Goal: Task Accomplishment & Management: Manage account settings

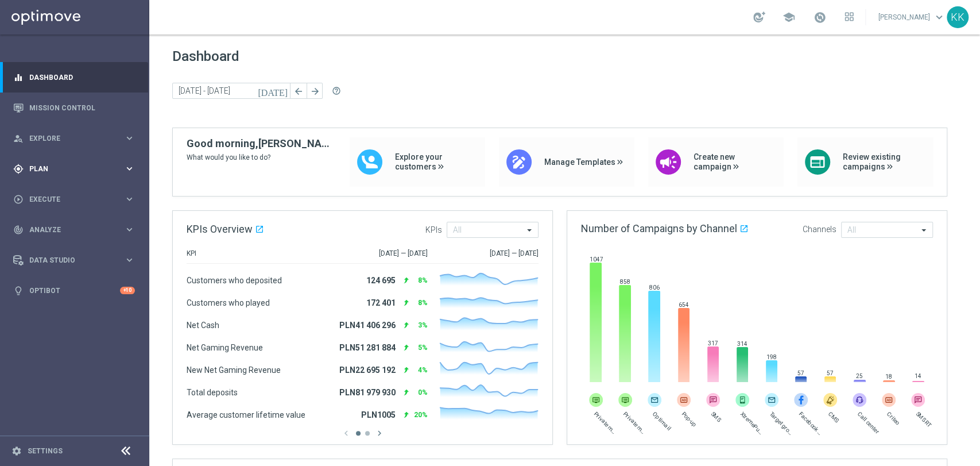
click at [39, 174] on div "gps_fixed Plan keyboard_arrow_right" at bounding box center [74, 168] width 148 height 30
click at [68, 230] on span "Templates" at bounding box center [71, 226] width 82 height 7
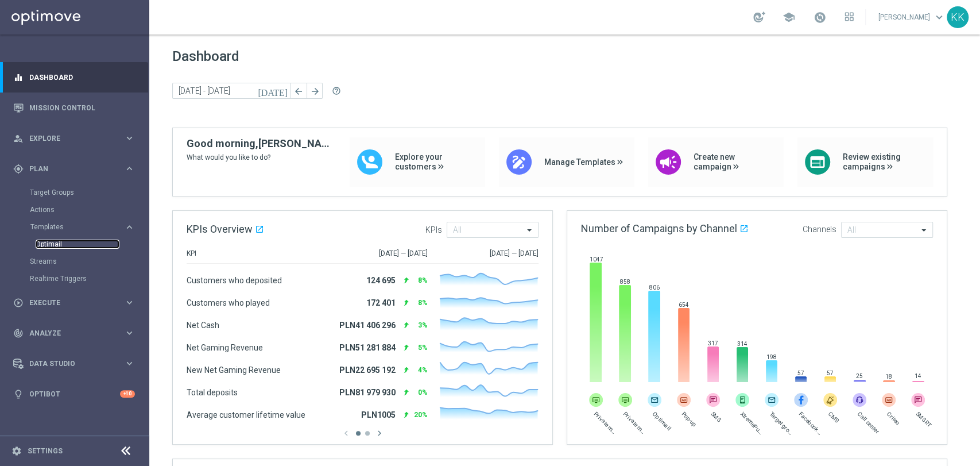
click at [51, 245] on link "Optimail" at bounding box center [78, 244] width 84 height 9
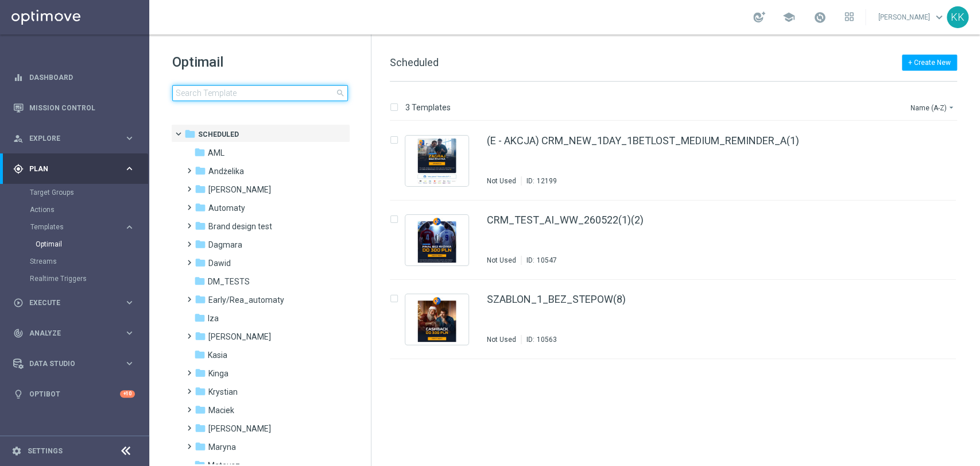
click at [202, 92] on input at bounding box center [260, 93] width 176 height 16
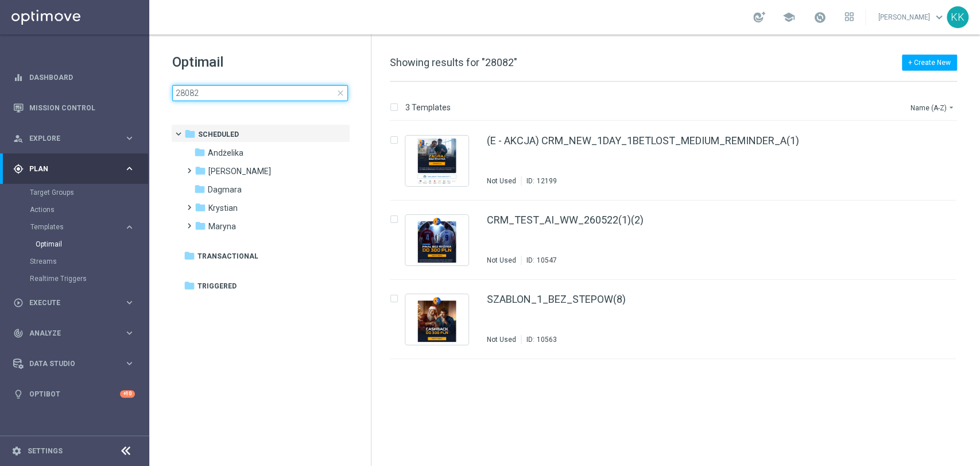
type input "280825"
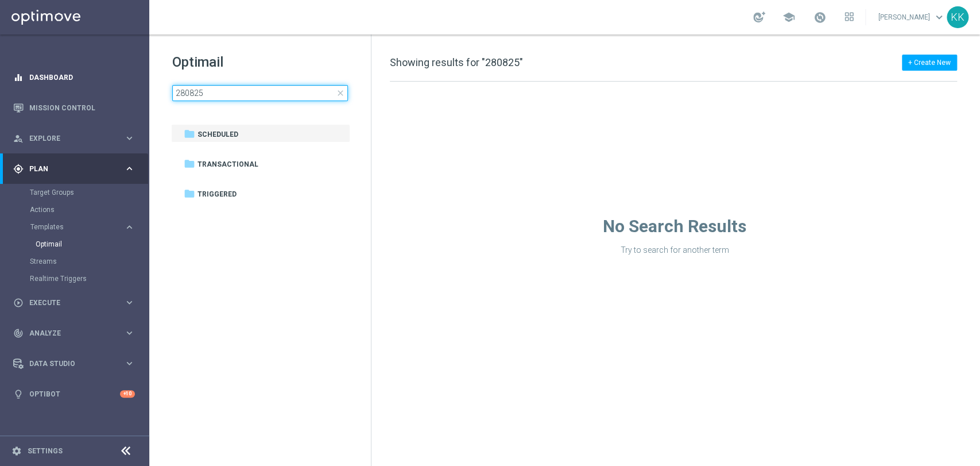
drag, startPoint x: 236, startPoint y: 89, endPoint x: 96, endPoint y: 91, distance: 139.6
click at [96, 91] on main "equalizer Dashboard Mission Control" at bounding box center [490, 233] width 980 height 466
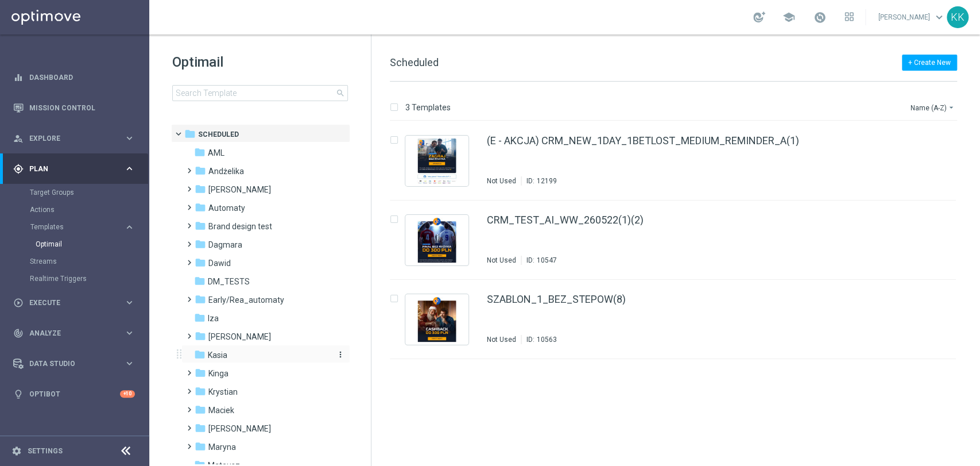
click at [265, 357] on div "folder [GEOGRAPHIC_DATA]" at bounding box center [260, 355] width 132 height 13
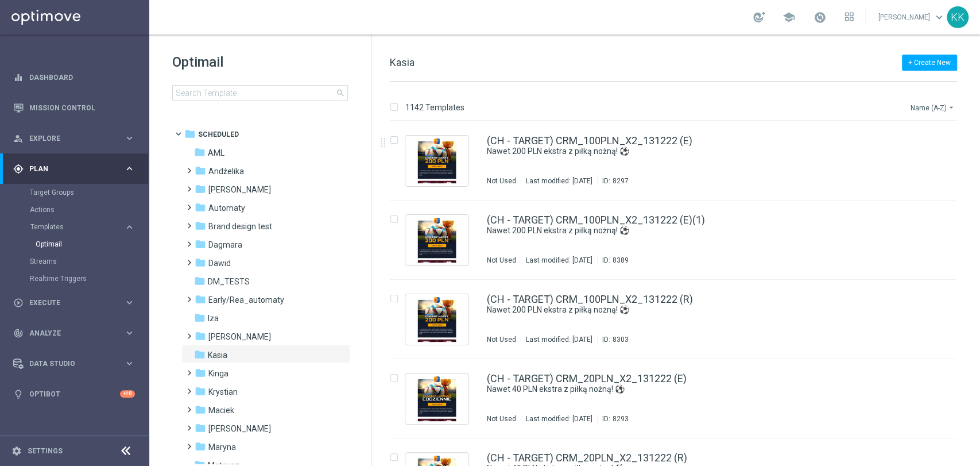
click at [928, 110] on button "Name (A-Z) arrow_drop_down" at bounding box center [934, 108] width 48 height 14
click at [913, 159] on span "Date Modified (Newest)" at bounding box center [913, 159] width 77 height 8
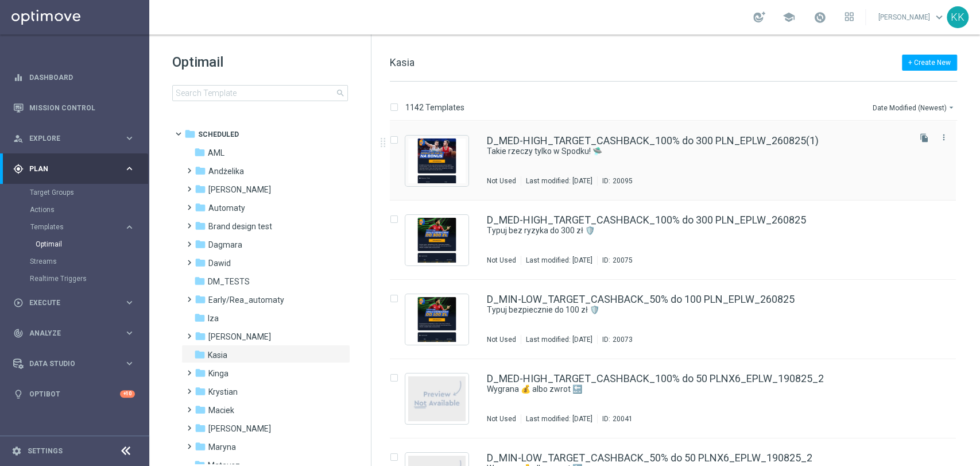
click at [849, 168] on div "D_MED-HIGH_TARGET_CASHBACK_100% do 300 PLN_EPLW_260825(1) Takie rzeczy tylko w …" at bounding box center [697, 161] width 421 height 50
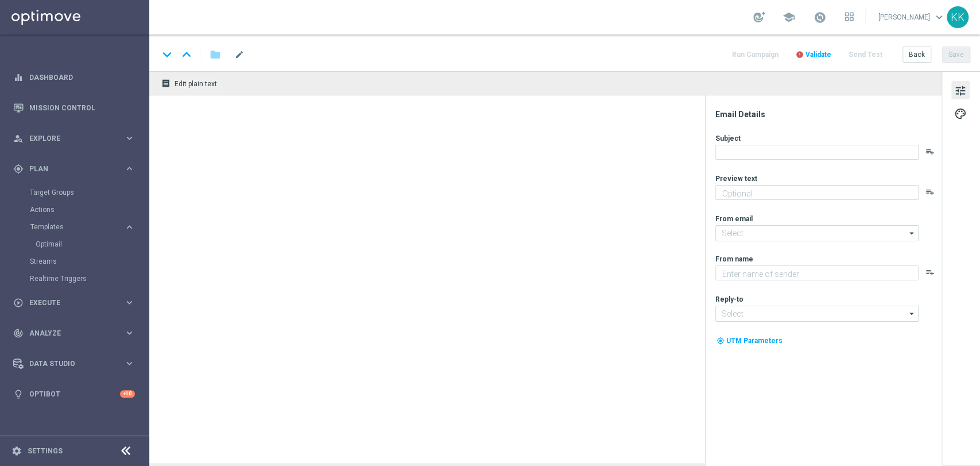
type textarea "Typuj koszykówkę z bonusem do 300 zł 💸"
type input "[EMAIL_ADDRESS][DOMAIN_NAME]"
type textarea "STS"
type input "[EMAIL_ADDRESS][DOMAIN_NAME]"
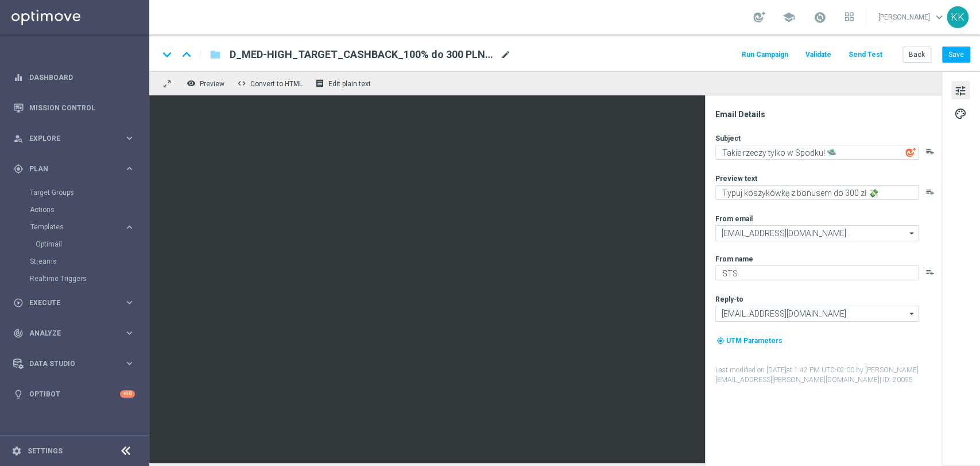
click at [509, 56] on span "mode_edit" at bounding box center [506, 54] width 10 height 10
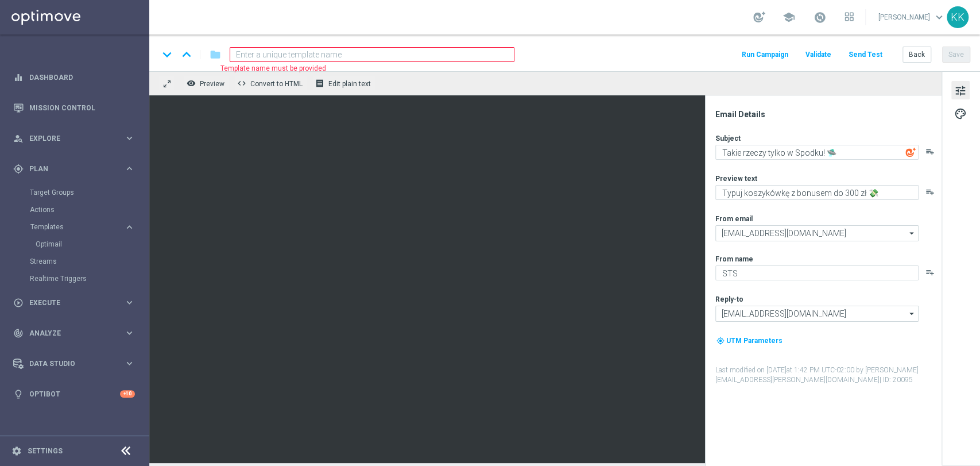
paste input "D_ALL_TARGET_WAGER_50% do 300 PLN_EUROBASKET_280825"
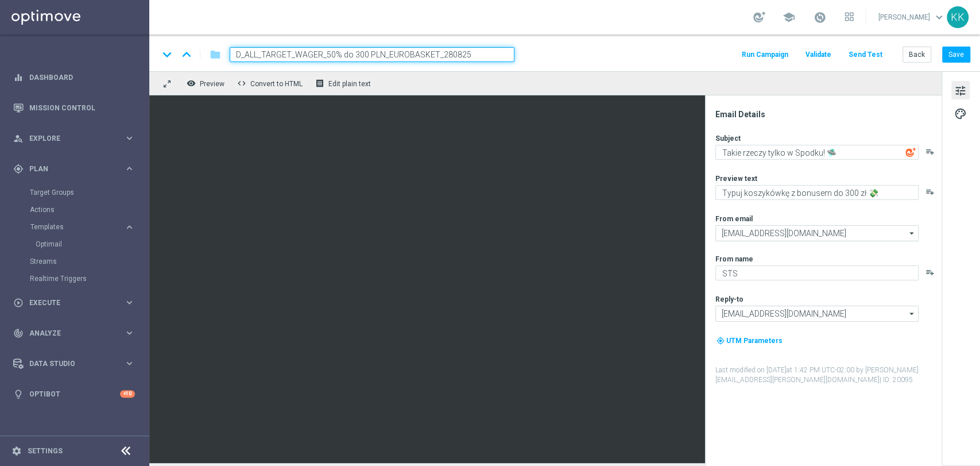
type input "D_ALL_TARGET_WAGER_50% do 300 PLN_EUROBASKET_280825"
click at [557, 57] on div "keyboard_arrow_down keyboard_arrow_up folder D_ALL_TARGET_WAGER_50% do 300 PLN_…" at bounding box center [565, 54] width 812 height 15
click at [963, 51] on button "Save" at bounding box center [957, 55] width 28 height 16
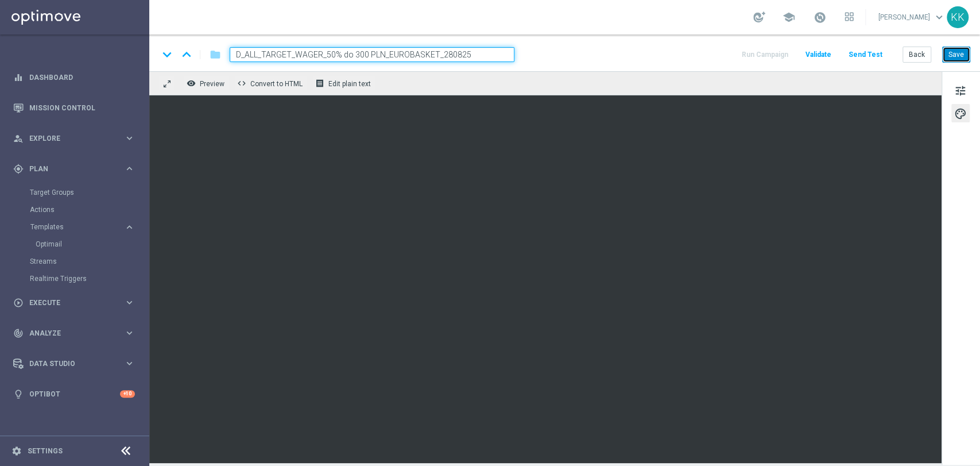
click at [960, 51] on button "Save" at bounding box center [957, 55] width 28 height 16
click at [963, 54] on button "Save" at bounding box center [957, 55] width 28 height 16
click at [959, 92] on span "tune" at bounding box center [961, 90] width 13 height 15
click at [957, 51] on button "Save" at bounding box center [957, 55] width 28 height 16
